Goal: Transaction & Acquisition: Subscribe to service/newsletter

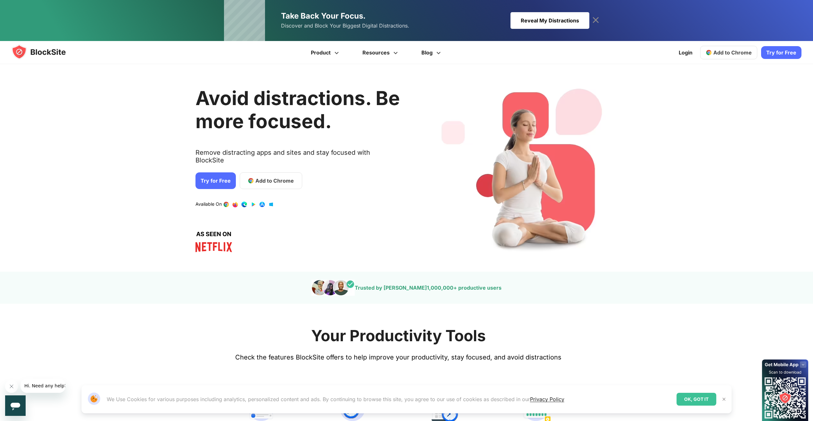
click at [212, 175] on link "Try for Free" at bounding box center [216, 180] width 40 height 17
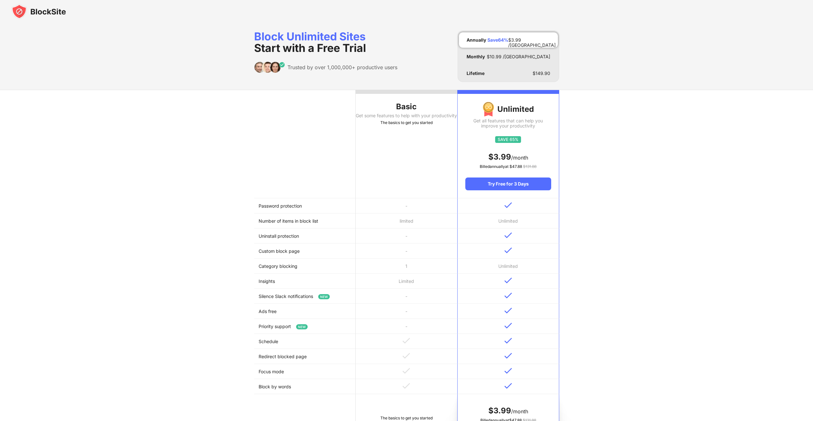
click at [404, 142] on th "Basic Get some features to help with your productivity The basics to get you st…" at bounding box center [407, 144] width 102 height 108
click at [397, 179] on th "Basic Get some features to help with your productivity The basics to get you st…" at bounding box center [407, 144] width 102 height 108
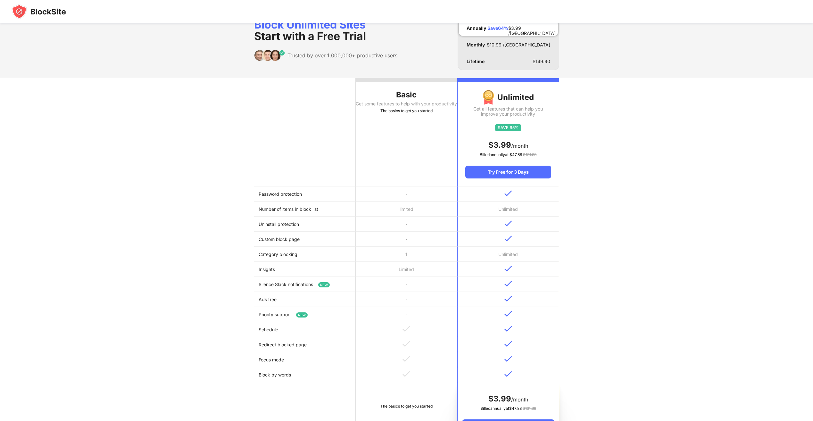
scroll to position [12, 0]
click at [408, 100] on div "Basic" at bounding box center [407, 95] width 102 height 10
drag, startPoint x: 409, startPoint y: 100, endPoint x: 413, endPoint y: 113, distance: 14.0
click at [409, 101] on th "Basic Get some features to help with your productivity The basics to get you st…" at bounding box center [407, 133] width 102 height 108
click at [413, 120] on th "Basic Get some features to help with your productivity The basics to get you st…" at bounding box center [407, 133] width 102 height 108
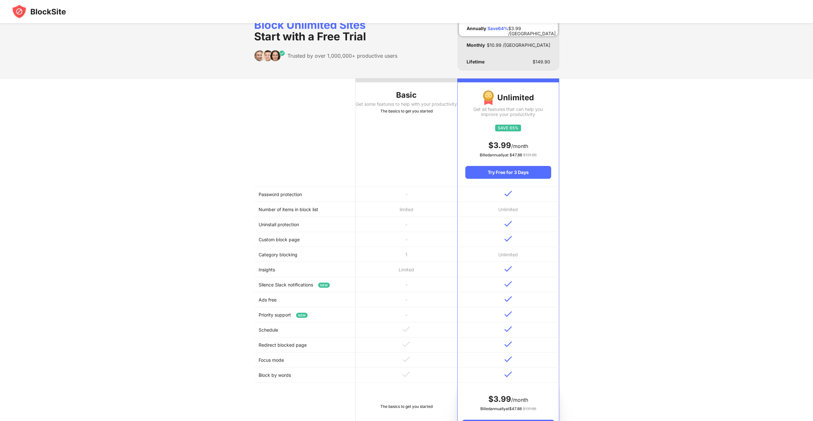
drag, startPoint x: 413, startPoint y: 119, endPoint x: 417, endPoint y: 107, distance: 12.5
click at [410, 114] on th "Basic Get some features to help with your productivity The basics to get you st…" at bounding box center [407, 133] width 102 height 108
click at [520, 176] on div "Try Free for 3 Days" at bounding box center [508, 172] width 86 height 13
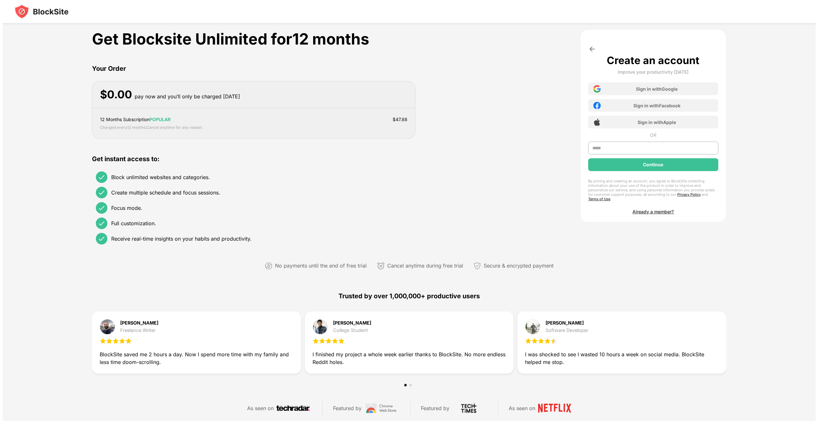
scroll to position [0, 0]
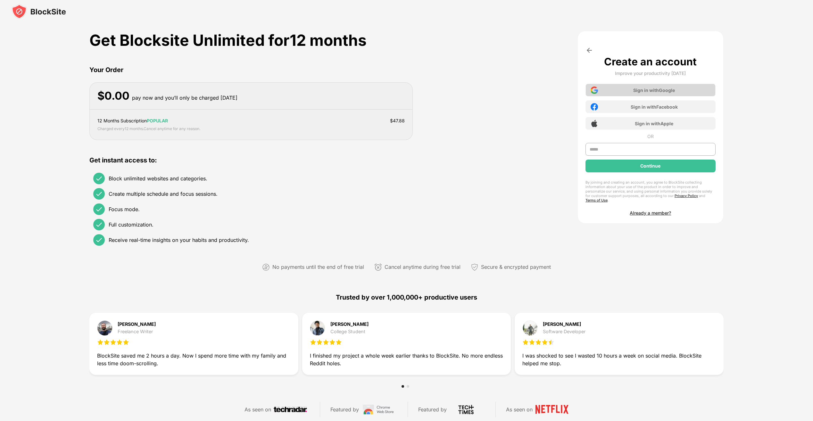
click at [634, 95] on div "Sign in with Google" at bounding box center [651, 90] width 130 height 13
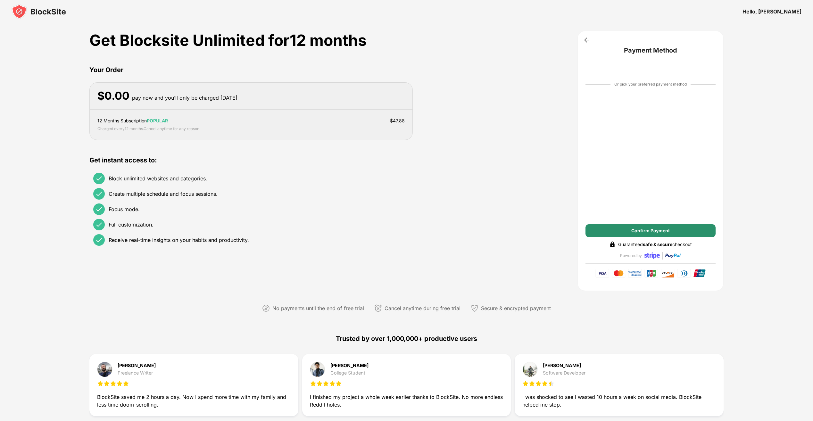
click at [669, 231] on div "Confirm Payment" at bounding box center [650, 230] width 38 height 5
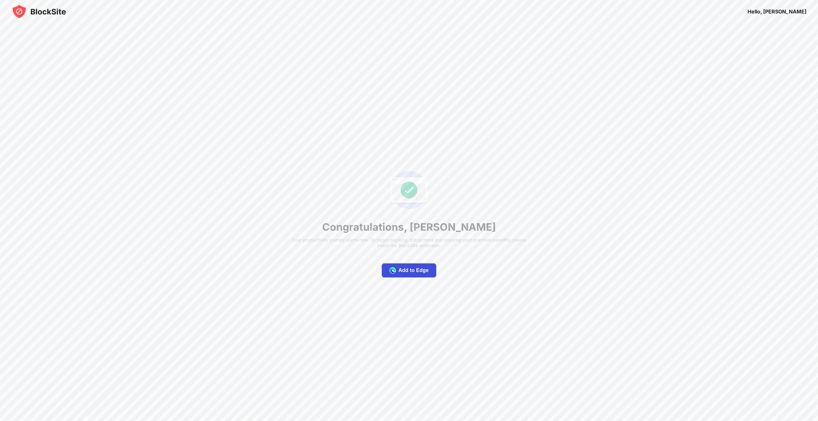
click at [423, 271] on div "Add to Edge" at bounding box center [413, 270] width 30 height 6
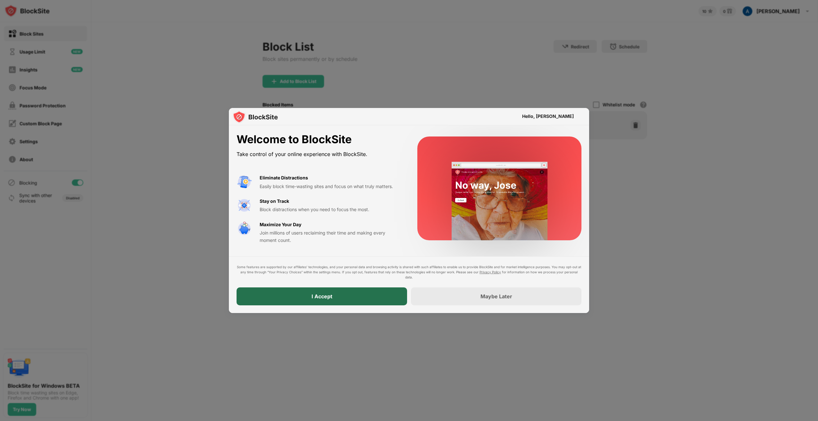
click at [353, 294] on div "I Accept" at bounding box center [322, 296] width 171 height 18
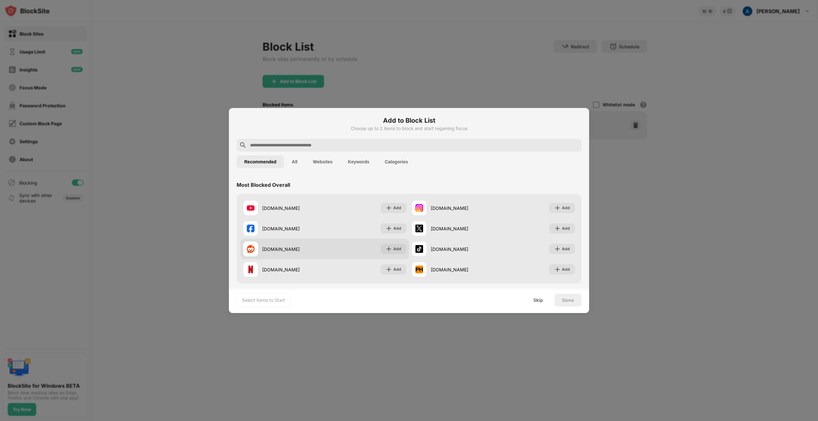
click at [396, 254] on div "reddit.com Add" at bounding box center [324, 249] width 169 height 21
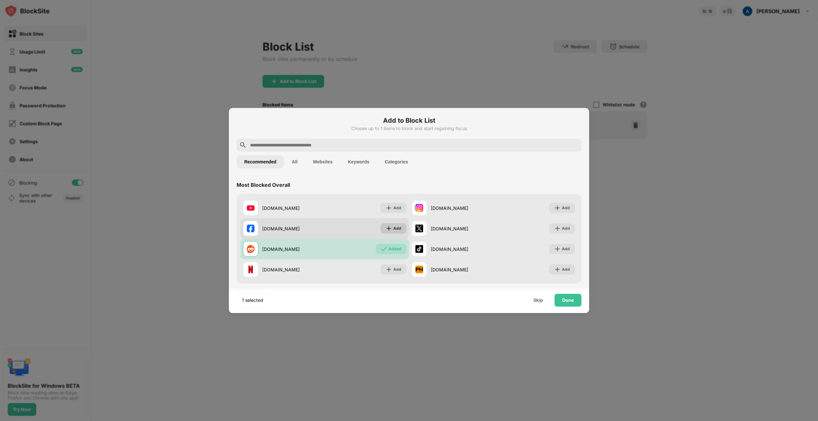
click at [390, 231] on div "Add" at bounding box center [393, 228] width 26 height 10
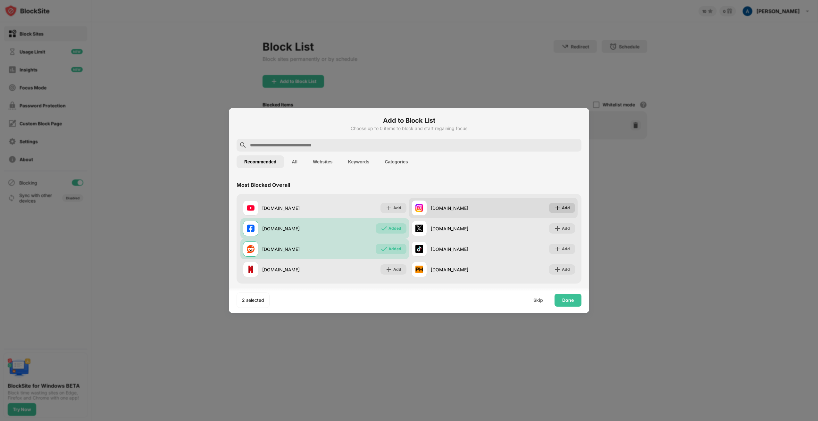
click at [561, 204] on div "Add" at bounding box center [562, 208] width 26 height 10
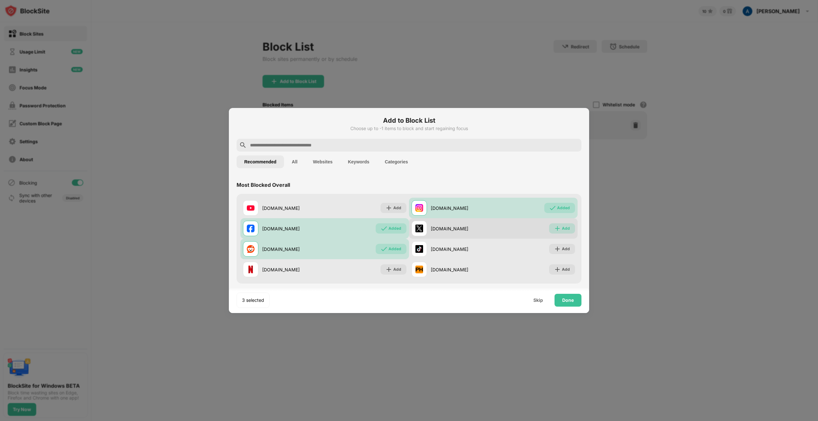
click at [562, 226] on div "Add" at bounding box center [566, 228] width 8 height 6
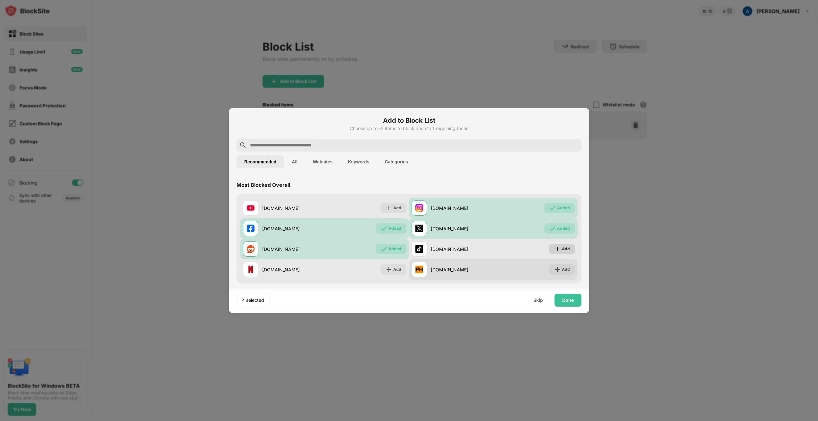
drag, startPoint x: 559, startPoint y: 250, endPoint x: 558, endPoint y: 264, distance: 14.2
click at [562, 252] on div "Add" at bounding box center [566, 249] width 8 height 6
click at [562, 267] on div "Add" at bounding box center [566, 269] width 8 height 6
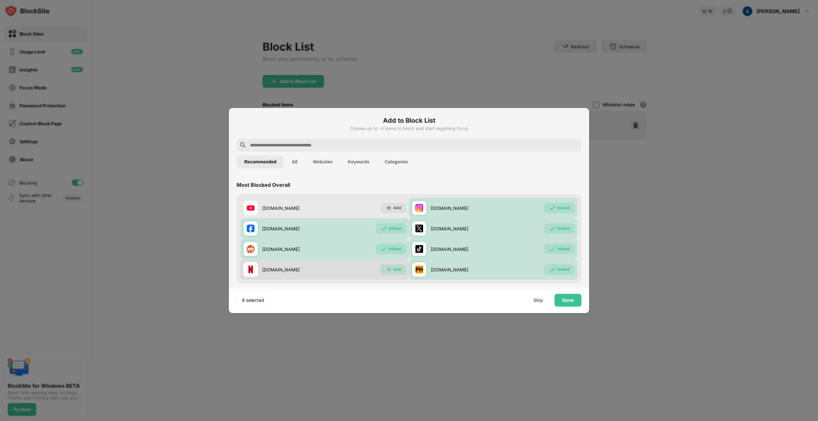
click at [397, 272] on div "Add" at bounding box center [397, 269] width 8 height 6
click at [575, 303] on div "Done" at bounding box center [567, 300] width 27 height 13
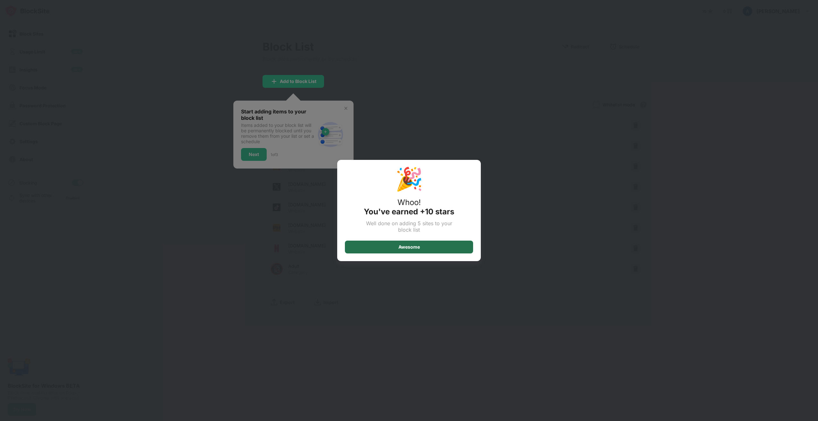
click at [438, 244] on div "Awesome" at bounding box center [409, 247] width 128 height 13
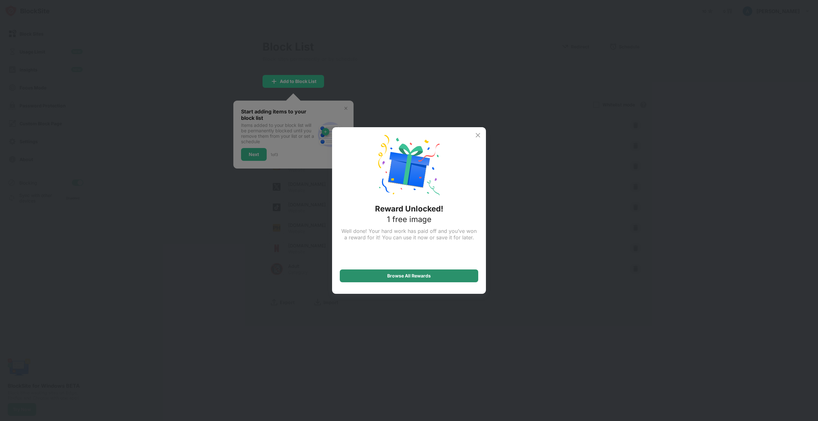
click at [438, 274] on div "Browse All Rewards" at bounding box center [409, 276] width 138 height 13
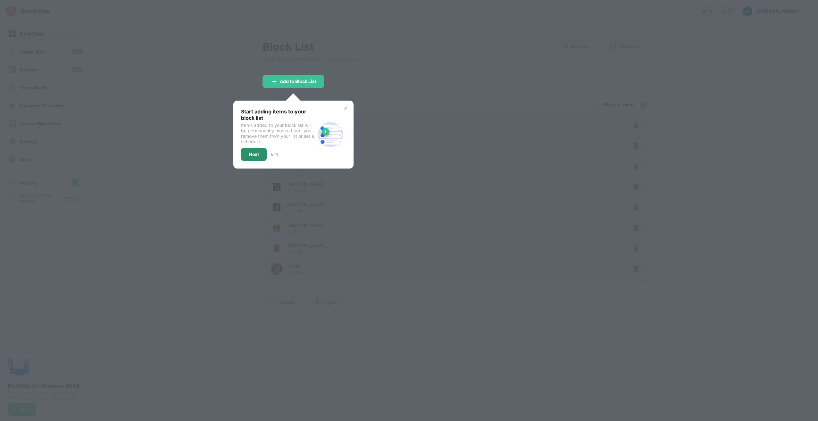
click at [258, 152] on div "Next" at bounding box center [254, 154] width 10 height 5
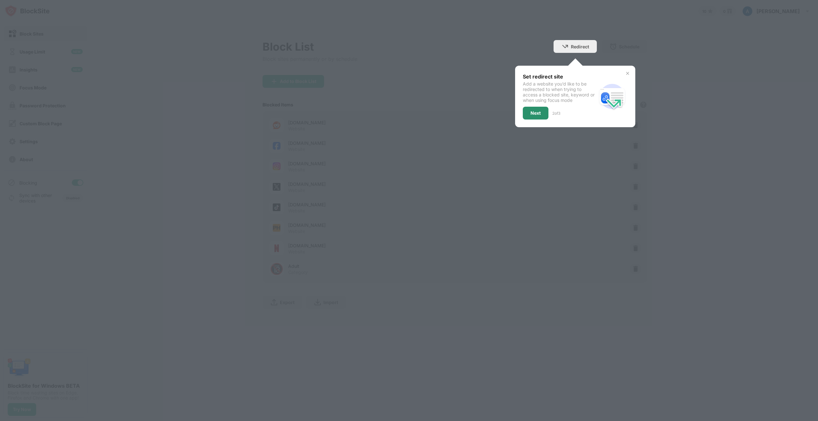
click at [540, 114] on div "Next" at bounding box center [535, 113] width 10 height 5
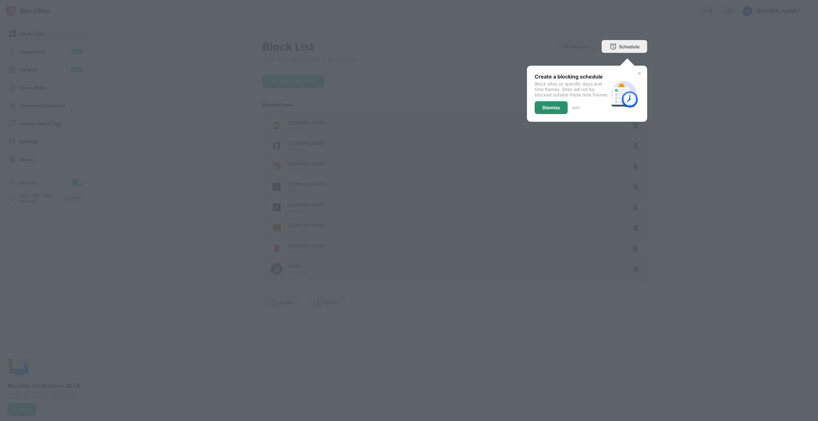
click at [547, 110] on div "Dismiss" at bounding box center [551, 107] width 18 height 5
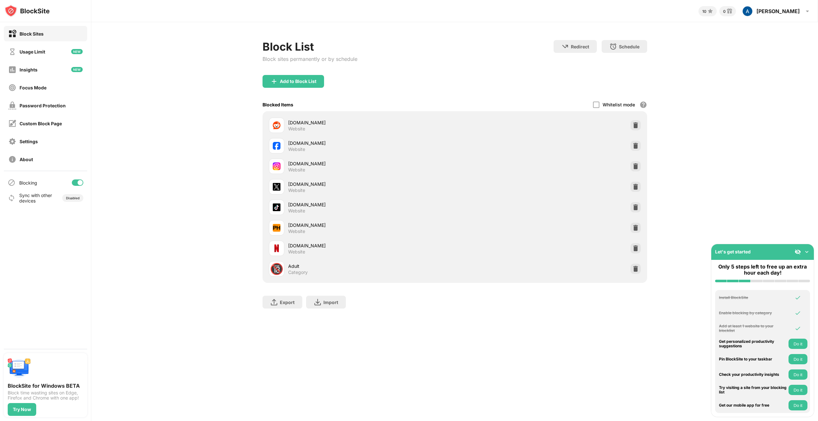
click at [809, 254] on img at bounding box center [807, 252] width 6 height 6
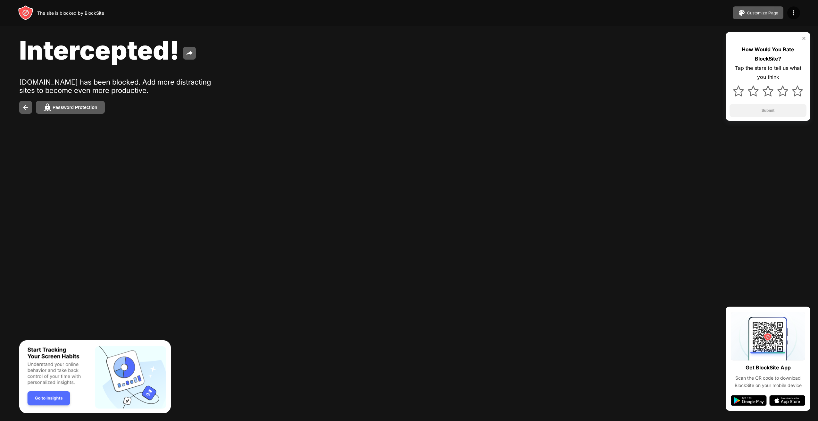
click at [807, 41] on div "How Would You Rate BlockSite? Tap the stars to tell us what you think Submit" at bounding box center [768, 76] width 85 height 89
click at [803, 38] on img at bounding box center [803, 38] width 5 height 5
